Goal: Task Accomplishment & Management: Use online tool/utility

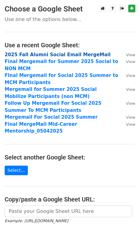
click at [29, 54] on strong "2025 Fall Alumni Social Email MergeMail" at bounding box center [58, 55] width 106 height 6
click at [25, 53] on strong "2025 Fall Alumni Social Email MergeMail" at bounding box center [58, 55] width 106 height 6
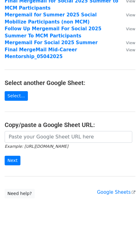
scroll to position [93, 0]
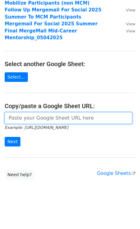
click at [35, 118] on input "url" at bounding box center [68, 118] width 127 height 12
click at [36, 117] on input "url" at bounding box center [68, 118] width 127 height 12
paste input "https://docs.google.com/spreadsheets/d/10wBp1m6a587-T9FqJskEXZM1Z0BqI2JAsG_Aey8…"
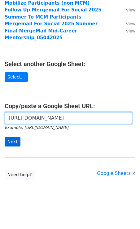
type input "https://docs.google.com/spreadsheets/d/10wBp1m6a587-T9FqJskEXZM1Z0BqI2JAsG_Aey8…"
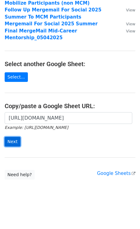
click at [8, 142] on input "Next" at bounding box center [13, 142] width 16 height 10
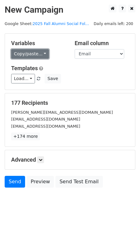
click at [30, 55] on link "Copy/paste..." at bounding box center [30, 54] width 38 height 10
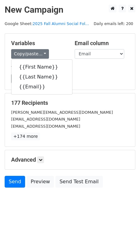
click at [84, 69] on h5 "Templates" at bounding box center [69, 68] width 117 height 7
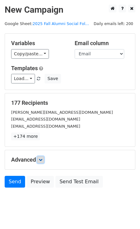
click at [41, 161] on icon at bounding box center [41, 160] width 4 height 4
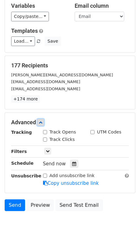
scroll to position [56, 0]
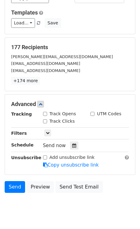
click at [70, 150] on div "Tracking Track Opens UTM Codes Track Clicks Filters Only include spreadsheet ro…" at bounding box center [69, 140] width 117 height 58
click at [72, 144] on icon at bounding box center [74, 145] width 4 height 4
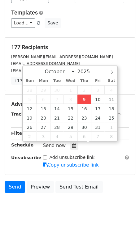
type input "2025-10-09 13:59"
type input "01"
type input "59"
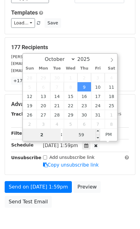
type input "2"
type input "2025-10-09 14:59"
type input "02"
click at [79, 135] on input "59" at bounding box center [81, 135] width 38 height 12
type input "42"
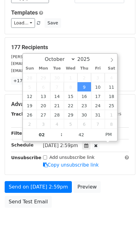
type input "2025-10-09 14:42"
click at [107, 186] on div "Send on Oct 9 at 2:59pm Preview Send Test Email" at bounding box center [70, 196] width 140 height 30
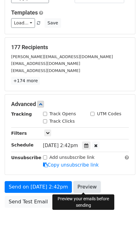
click at [78, 187] on link "Preview" at bounding box center [86, 187] width 27 height 12
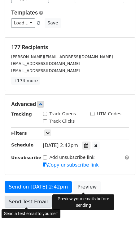
click at [24, 202] on link "Send Test Email" at bounding box center [28, 202] width 47 height 12
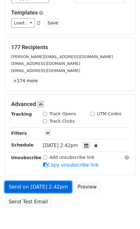
click at [25, 185] on link "Send on Oct 9 at 2:42pm" at bounding box center [38, 187] width 67 height 12
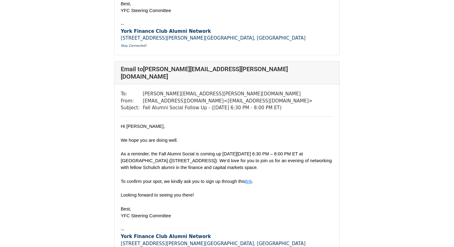
scroll to position [9109, 0]
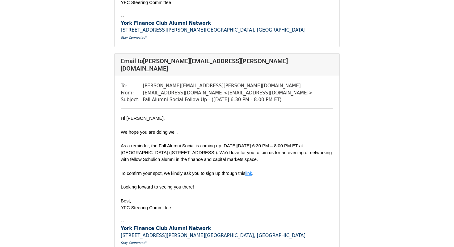
click at [309, 143] on span "As a reminder, the Fall Alumni Social is coming up [DATE][DATE] 6:30 PM – 8:00 …" at bounding box center [227, 152] width 212 height 19
click at [306, 143] on span "As a reminder, the Fall Alumni Social is coming up [DATE][DATE] 6:30 PM – 8:00 …" at bounding box center [227, 152] width 212 height 19
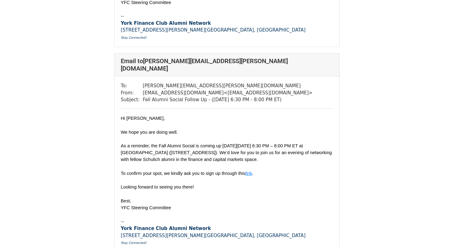
click at [307, 143] on span "As a reminder, the Fall Alumni Social is coming up [DATE][DATE] 6:30 PM – 8:00 …" at bounding box center [227, 152] width 212 height 19
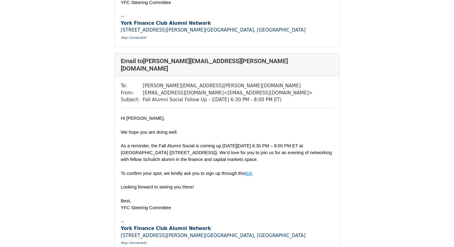
click at [307, 143] on span "As a reminder, the Fall Alumni Social is coming up [DATE][DATE] 6:30 PM – 8:00 …" at bounding box center [227, 152] width 212 height 19
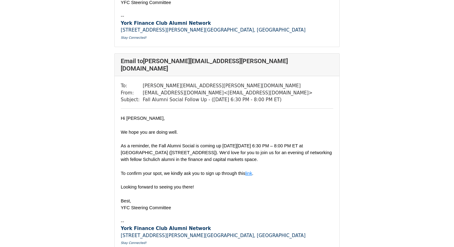
click at [298, 129] on p "We hope you are doing well." at bounding box center [227, 132] width 213 height 7
click at [204, 115] on div "Hi [PERSON_NAME], We hope you are doing well. As a reminder, the Fall Alumni So…" at bounding box center [227, 163] width 213 height 96
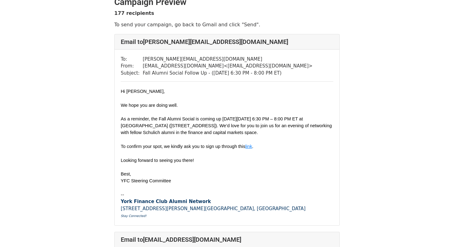
scroll to position [0, 0]
